Goal: Task Accomplishment & Management: Complete application form

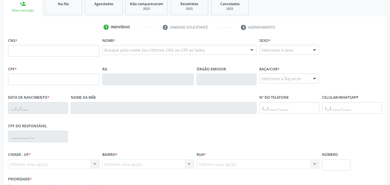
scroll to position [21, 0]
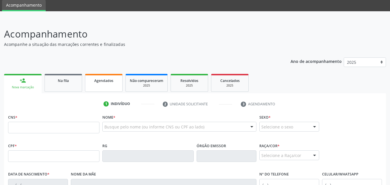
click at [95, 81] on span "Agendados" at bounding box center [103, 80] width 19 height 5
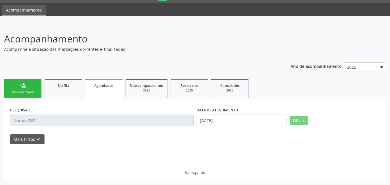
scroll to position [0, 0]
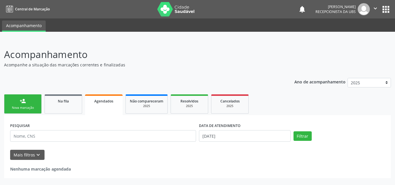
click at [106, 102] on span "Agendados" at bounding box center [103, 101] width 19 height 5
click at [26, 103] on div "person_add" at bounding box center [23, 101] width 6 height 6
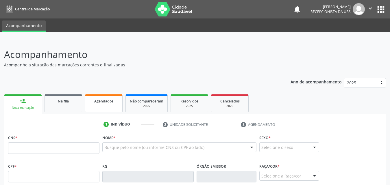
click at [106, 102] on span "Agendados" at bounding box center [103, 101] width 19 height 5
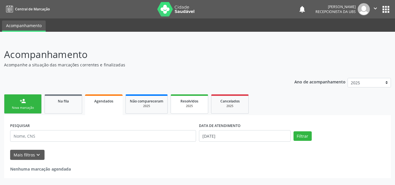
click at [187, 105] on div "2025" at bounding box center [189, 106] width 29 height 4
click at [193, 105] on div "2025" at bounding box center [190, 106] width 30 height 4
click at [148, 105] on div "2025" at bounding box center [147, 106] width 34 height 4
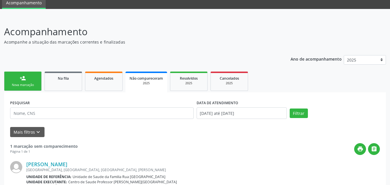
scroll to position [21, 0]
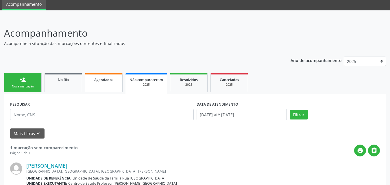
click at [99, 79] on span "Agendados" at bounding box center [103, 80] width 19 height 5
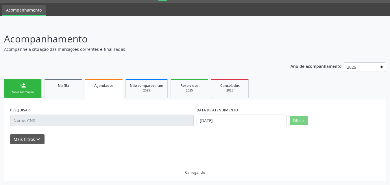
scroll to position [0, 0]
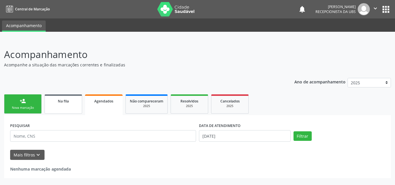
click at [61, 108] on link "Na fila" at bounding box center [64, 104] width 38 height 19
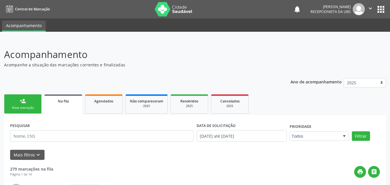
click at [21, 109] on div "Nova marcação" at bounding box center [22, 108] width 29 height 4
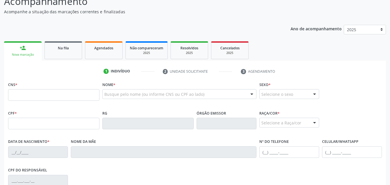
scroll to position [58, 0]
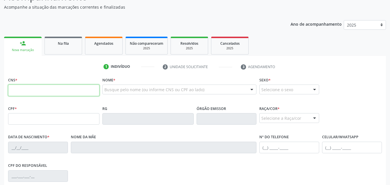
click at [59, 89] on input "text" at bounding box center [53, 91] width 91 height 12
type input "703 6070 3903 7134"
type input "788.164.914-34"
type input "[DATE]"
type input "Benedita [PERSON_NAME]"
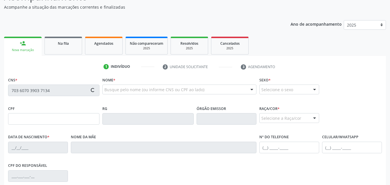
type input "[PHONE_NUMBER]"
type input "S/N"
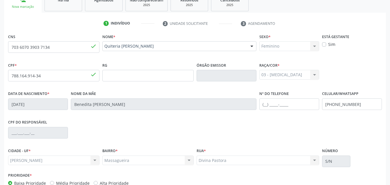
scroll to position [136, 0]
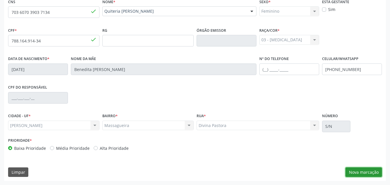
click at [357, 175] on button "Nova marcação" at bounding box center [364, 173] width 36 height 10
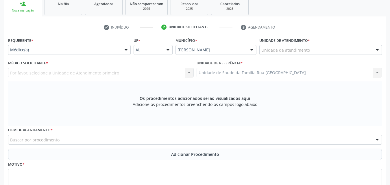
scroll to position [49, 0]
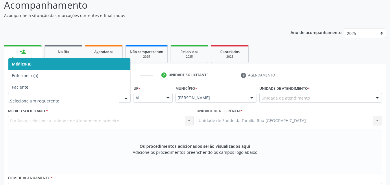
click at [126, 100] on div at bounding box center [126, 98] width 9 height 10
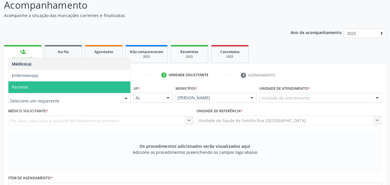
click at [45, 90] on span "Paciente" at bounding box center [69, 88] width 122 height 12
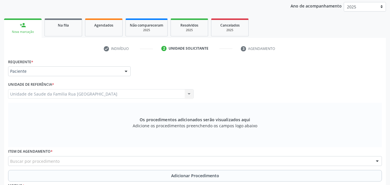
scroll to position [141, 0]
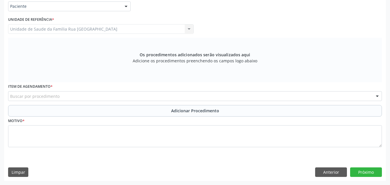
click at [114, 98] on div "Buscar por procedimento" at bounding box center [195, 96] width 374 height 10
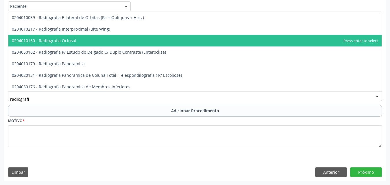
type input "radiografia"
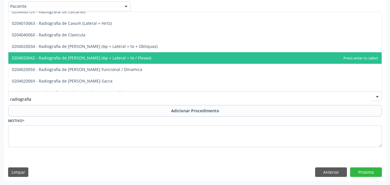
scroll to position [289, 0]
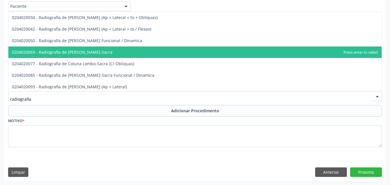
click at [107, 52] on span "0204020069 - Radiografia de [PERSON_NAME]-Sacra" at bounding box center [194, 53] width 373 height 12
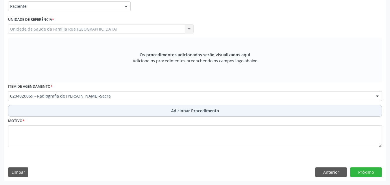
click at [205, 112] on span "Adicionar Procedimento" at bounding box center [195, 111] width 48 height 6
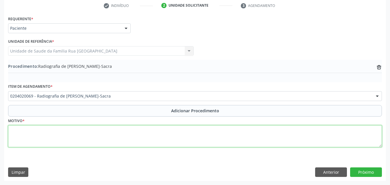
click at [67, 138] on textarea at bounding box center [195, 137] width 374 height 22
type textarea "dor lombar."
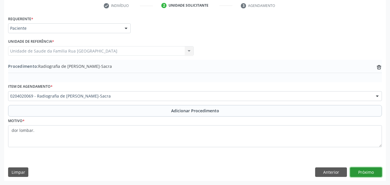
click at [371, 172] on button "Próximo" at bounding box center [366, 173] width 32 height 10
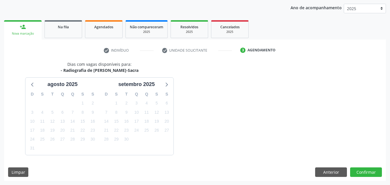
scroll to position [91, 0]
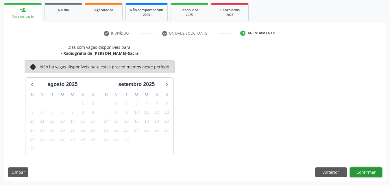
click at [367, 171] on button "Confirmar" at bounding box center [366, 173] width 32 height 10
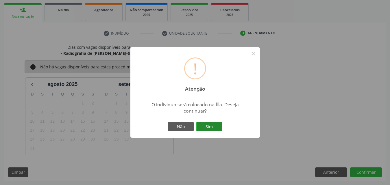
click at [218, 128] on button "Sim" at bounding box center [209, 127] width 26 height 10
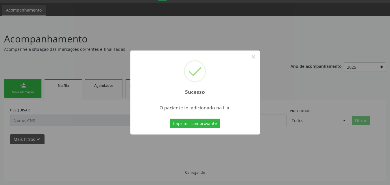
scroll to position [16, 0]
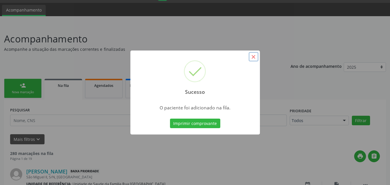
click at [254, 58] on button "×" at bounding box center [254, 57] width 10 height 10
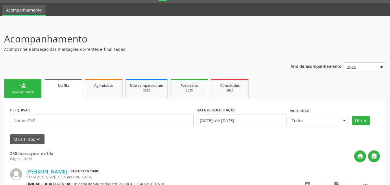
click at [33, 92] on div "Nova marcação" at bounding box center [22, 92] width 29 height 4
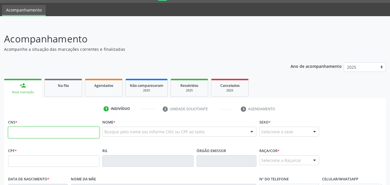
click at [64, 136] on input "text" at bounding box center [53, 133] width 91 height 12
type input "703 6070 3903 7134"
type input "788.164.914-34"
type input "[DATE]"
type input "Benedita [PERSON_NAME]"
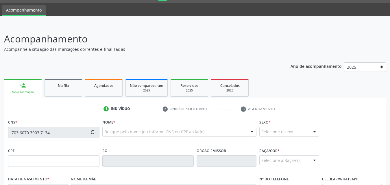
type input "[PHONE_NUMBER]"
type input "S/N"
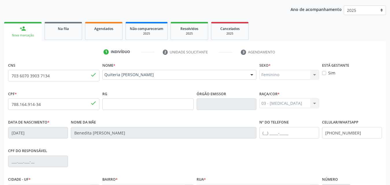
scroll to position [136, 0]
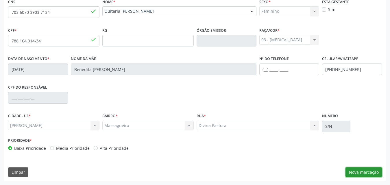
click at [354, 173] on button "Nova marcação" at bounding box center [364, 173] width 36 height 10
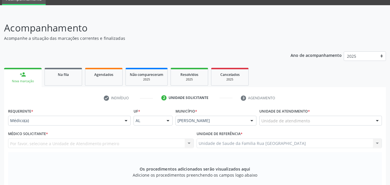
scroll to position [58, 0]
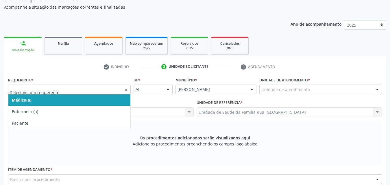
click at [128, 91] on div at bounding box center [126, 90] width 9 height 10
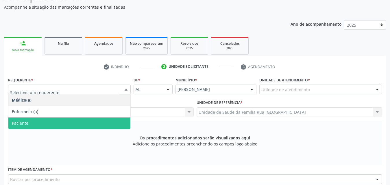
click at [30, 125] on span "Paciente" at bounding box center [69, 124] width 122 height 12
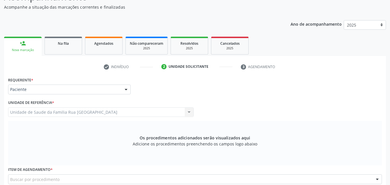
scroll to position [141, 0]
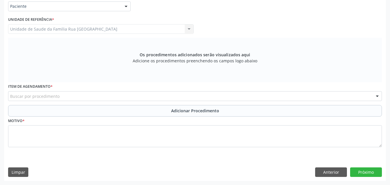
click at [78, 97] on div "Buscar por procedimento" at bounding box center [195, 96] width 374 height 10
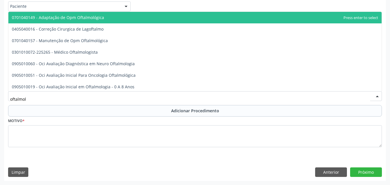
type input "oftalmolo"
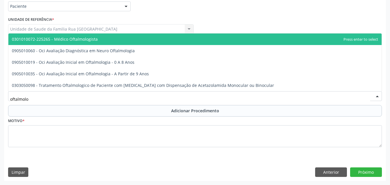
click at [82, 43] on span "0301010072-225265 - Médico Oftalmologista" at bounding box center [194, 40] width 373 height 12
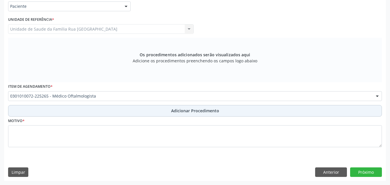
click at [197, 112] on span "Adicionar Procedimento" at bounding box center [195, 111] width 48 height 6
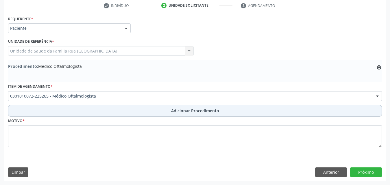
scroll to position [119, 0]
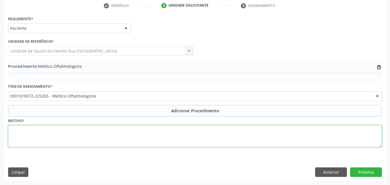
click at [69, 135] on textarea at bounding box center [195, 137] width 374 height 22
type textarea "diminuição da acuidade visual."
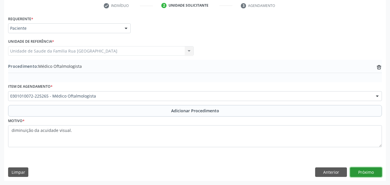
click at [368, 171] on button "Próximo" at bounding box center [366, 173] width 32 height 10
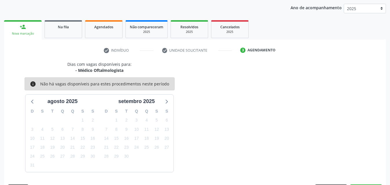
scroll to position [91, 0]
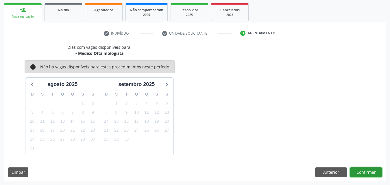
click at [371, 171] on button "Confirmar" at bounding box center [366, 173] width 32 height 10
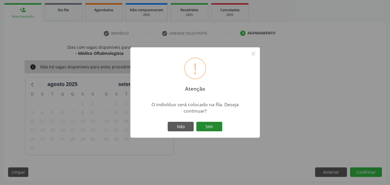
click at [218, 126] on button "Sim" at bounding box center [209, 127] width 26 height 10
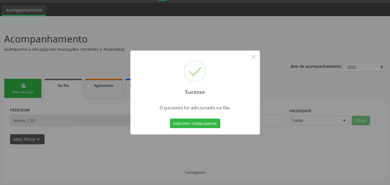
scroll to position [16, 0]
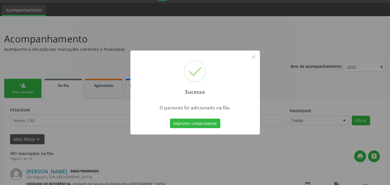
click at [218, 123] on button "Imprimir comprovante" at bounding box center [195, 124] width 50 height 10
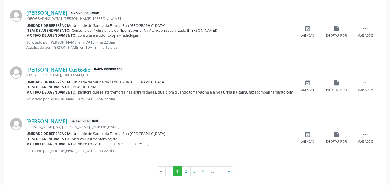
scroll to position [812, 0]
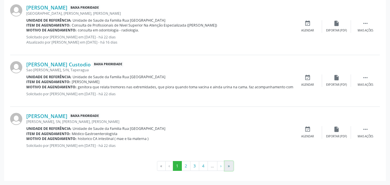
click at [231, 167] on button "»" at bounding box center [229, 166] width 9 height 10
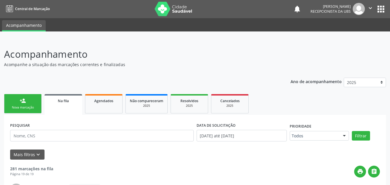
scroll to position [0, 0]
click at [72, 105] on link "Na fila" at bounding box center [64, 105] width 38 height 21
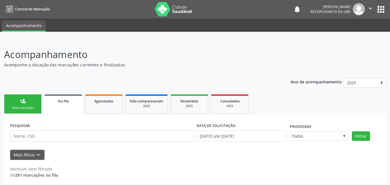
click at [70, 103] on div "Na fila" at bounding box center [64, 101] width 30 height 6
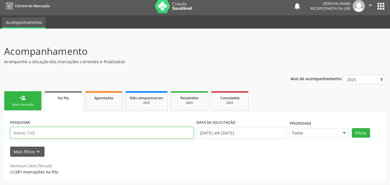
click at [107, 135] on input "text" at bounding box center [102, 133] width 184 height 12
click at [352, 128] on button "Filtrar" at bounding box center [361, 133] width 18 height 10
drag, startPoint x: 107, startPoint y: 131, endPoint x: 104, endPoint y: 134, distance: 4.9
click at [104, 135] on input "707806667472312" at bounding box center [102, 133] width 184 height 12
type input "7"
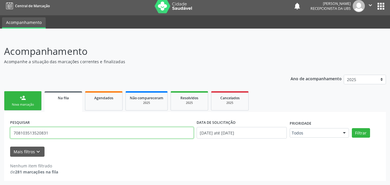
type input "708103513520831"
click at [352, 128] on button "Filtrar" at bounding box center [361, 133] width 18 height 10
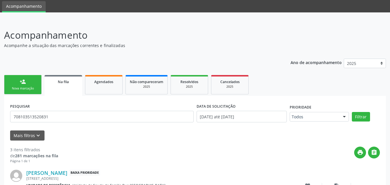
scroll to position [0, 0]
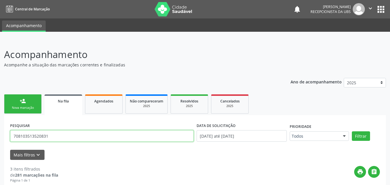
click at [73, 135] on input "708103513520831" at bounding box center [102, 136] width 184 height 12
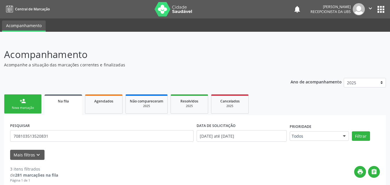
click at [16, 108] on div "Nova marcação" at bounding box center [22, 108] width 29 height 4
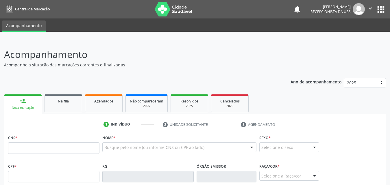
scroll to position [116, 0]
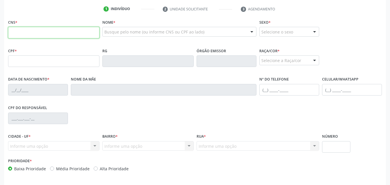
click at [53, 32] on input "text" at bounding box center [53, 33] width 91 height 12
type input "898 0046 0412 1313"
type input "135.378.104-66"
type input "[DATE]"
type input "[PERSON_NAME]"
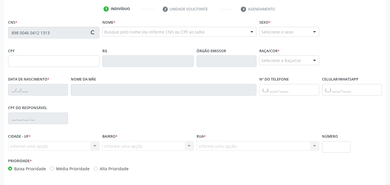
type input "[PHONE_NUMBER]"
type input "S/N"
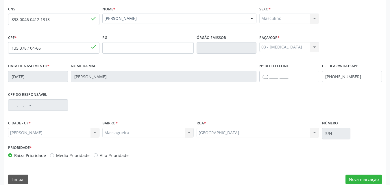
scroll to position [136, 0]
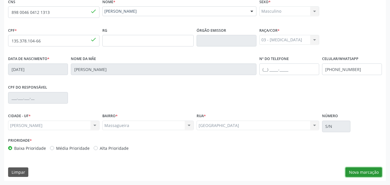
click at [359, 172] on button "Nova marcação" at bounding box center [364, 173] width 36 height 10
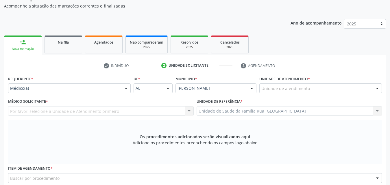
scroll to position [107, 0]
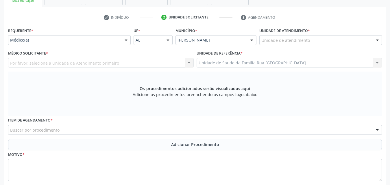
click at [126, 43] on div at bounding box center [126, 41] width 9 height 10
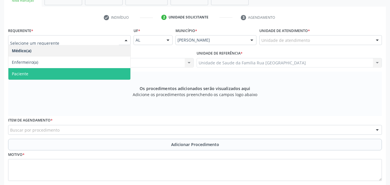
click at [52, 74] on span "Paciente" at bounding box center [69, 74] width 122 height 12
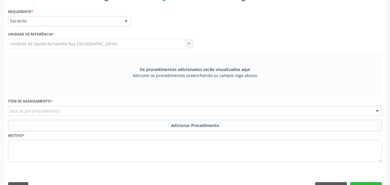
scroll to position [141, 0]
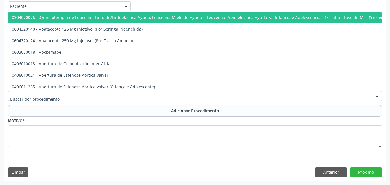
click at [107, 97] on div at bounding box center [195, 96] width 374 height 10
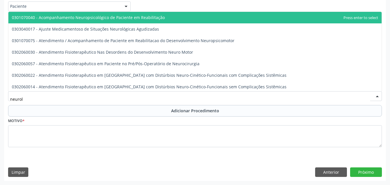
type input "neurolo"
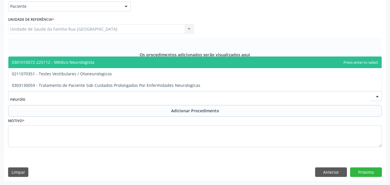
click at [103, 64] on span "0301010072-225112 - Médico Neurologista" at bounding box center [194, 63] width 373 height 12
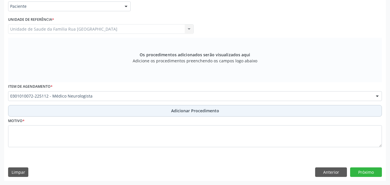
click at [193, 111] on span "Adicionar Procedimento" at bounding box center [195, 111] width 48 height 6
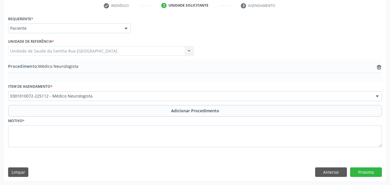
scroll to position [119, 0]
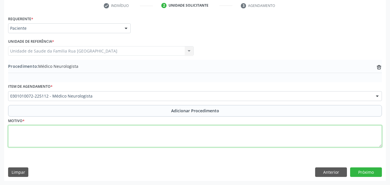
click at [98, 135] on textarea at bounding box center [195, 137] width 374 height 22
type textarea "c"
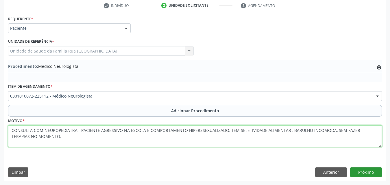
type textarea "CONSULTA COM NEUROPEDIATRA - PACIENTE AGRESSIVO NA ESCOLA E COMPORTAMENTO HIPER…"
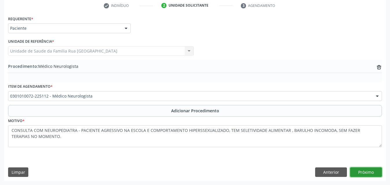
click at [368, 172] on button "Próximo" at bounding box center [366, 173] width 32 height 10
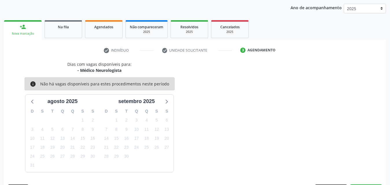
scroll to position [91, 0]
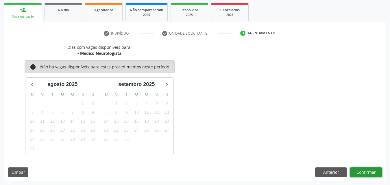
click at [368, 172] on button "Confirmar" at bounding box center [366, 173] width 32 height 10
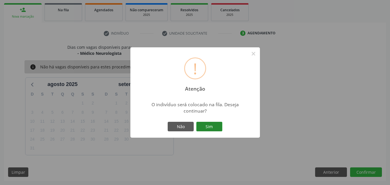
drag, startPoint x: 209, startPoint y: 128, endPoint x: 209, endPoint y: 117, distance: 11.0
click at [207, 124] on button "Sim" at bounding box center [209, 127] width 26 height 10
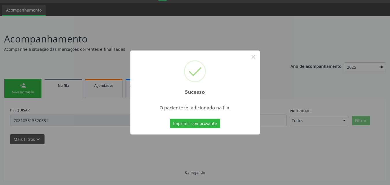
scroll to position [16, 0]
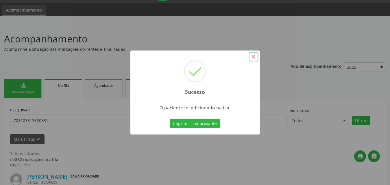
click at [253, 59] on button "×" at bounding box center [254, 57] width 10 height 10
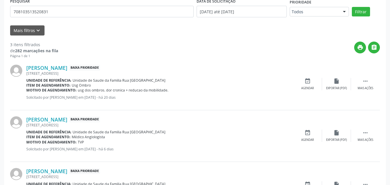
scroll to position [76, 0]
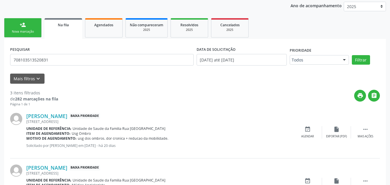
click at [32, 28] on link "person_add Nova marcação" at bounding box center [23, 27] width 38 height 19
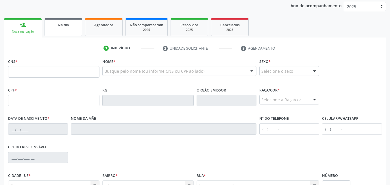
click at [74, 25] on div "Na fila" at bounding box center [63, 25] width 29 height 6
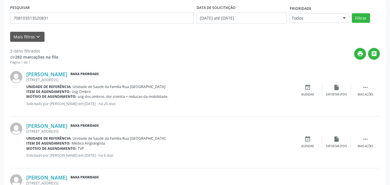
scroll to position [47, 0]
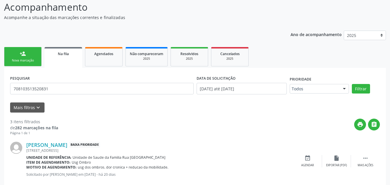
click at [70, 53] on div "Na fila" at bounding box center [64, 54] width 30 height 6
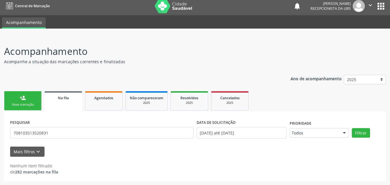
click at [73, 103] on link "Na fila" at bounding box center [64, 101] width 38 height 21
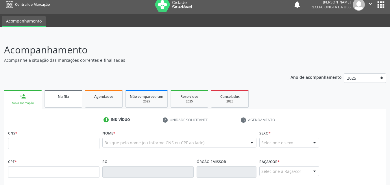
scroll to position [3, 0]
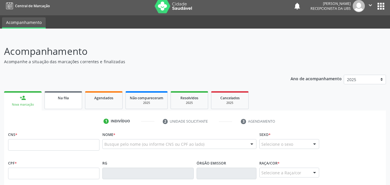
click at [66, 103] on link "Na fila" at bounding box center [64, 100] width 38 height 18
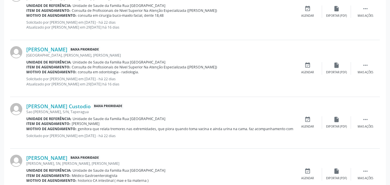
scroll to position [812, 0]
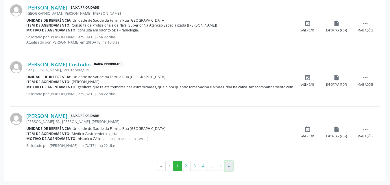
click at [227, 168] on button "»" at bounding box center [229, 166] width 9 height 10
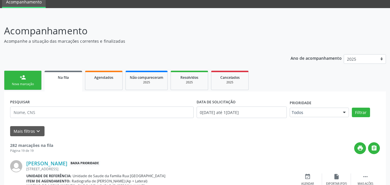
scroll to position [34, 0]
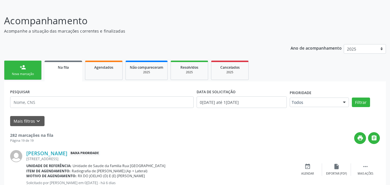
click at [34, 74] on div "Nova marcação" at bounding box center [22, 74] width 29 height 4
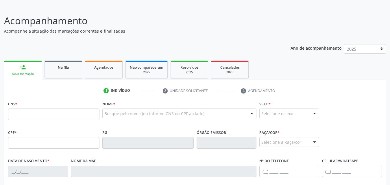
click at [26, 67] on link "person_add Nova marcação" at bounding box center [23, 70] width 38 height 19
click at [80, 119] on input "text" at bounding box center [53, 115] width 91 height 12
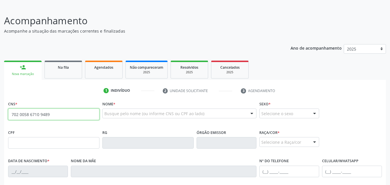
type input "702 0058 6710 9489"
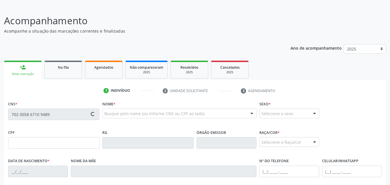
type input "146.296.394-38"
type input "27/06/2017"
type input "Amanda Catarine Oliveira Santos"
type input "(82) 98847-5225"
type input "173"
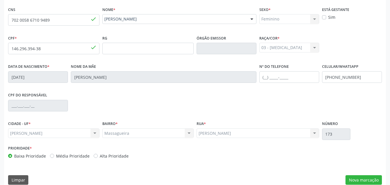
scroll to position [136, 0]
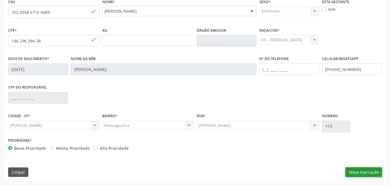
click at [367, 175] on button "Nova marcação" at bounding box center [364, 173] width 36 height 10
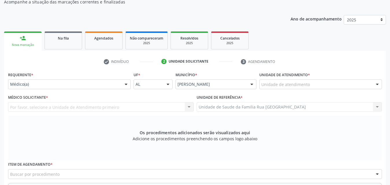
scroll to position [87, 0]
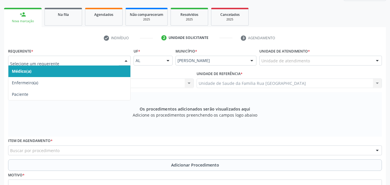
click at [124, 61] on div at bounding box center [126, 61] width 9 height 10
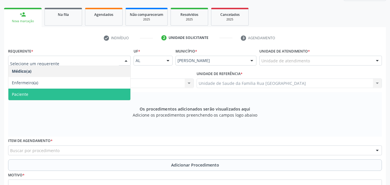
click at [56, 95] on span "Paciente" at bounding box center [69, 95] width 122 height 12
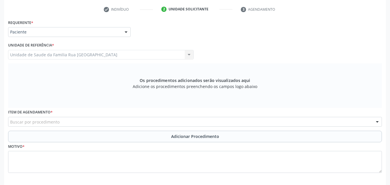
scroll to position [141, 0]
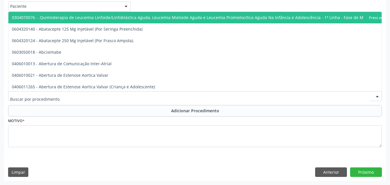
click at [131, 97] on div at bounding box center [195, 96] width 374 height 10
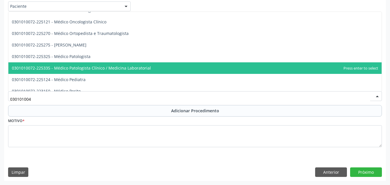
scroll to position [0, 0]
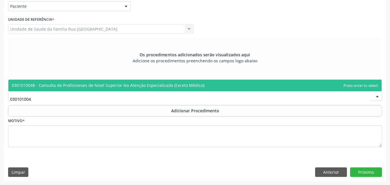
type input "0301010048"
click at [144, 85] on span "0301010048 - Consulta de Profissionais de Nivel Superior Na Atenção Especializa…" at bounding box center [108, 85] width 193 height 5
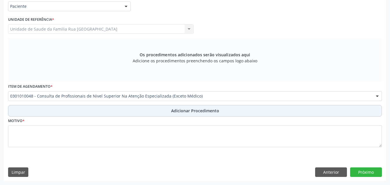
click at [198, 110] on span "Adicionar Procedimento" at bounding box center [195, 111] width 48 height 6
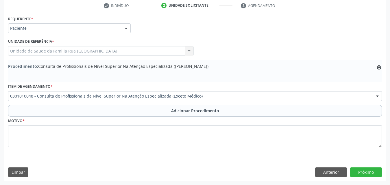
scroll to position [119, 0]
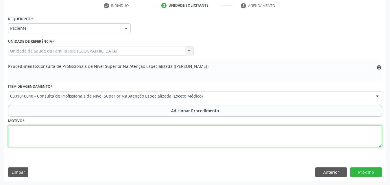
click at [81, 144] on textarea at bounding box center [195, 137] width 374 height 22
type textarea "CONSULTA COM PSICOLOGO INFANTIL - BIPOLARIDADE - TDAH."
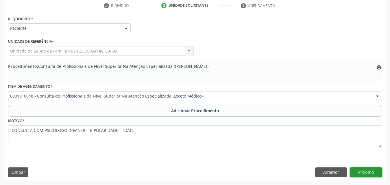
click at [368, 176] on button "Próximo" at bounding box center [366, 173] width 32 height 10
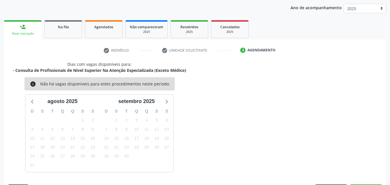
scroll to position [91, 0]
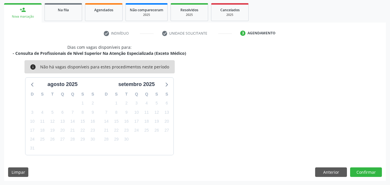
click at [365, 178] on div "Dias com vagas disponíveis para: - Consulta de Profissionais de Nivel Superior …" at bounding box center [195, 112] width 382 height 137
click at [363, 172] on button "Confirmar" at bounding box center [366, 173] width 32 height 10
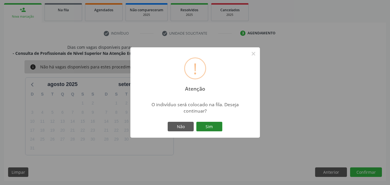
click at [215, 128] on button "Sim" at bounding box center [209, 127] width 26 height 10
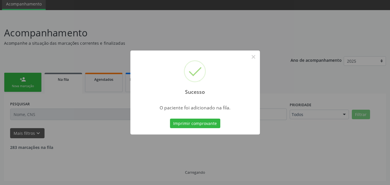
scroll to position [16, 0]
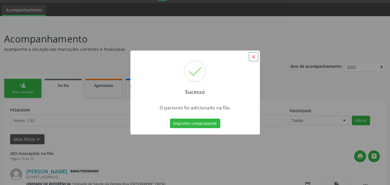
click at [254, 55] on button "×" at bounding box center [254, 57] width 10 height 10
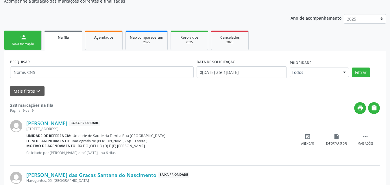
scroll to position [0, 0]
